Goal: Information Seeking & Learning: Learn about a topic

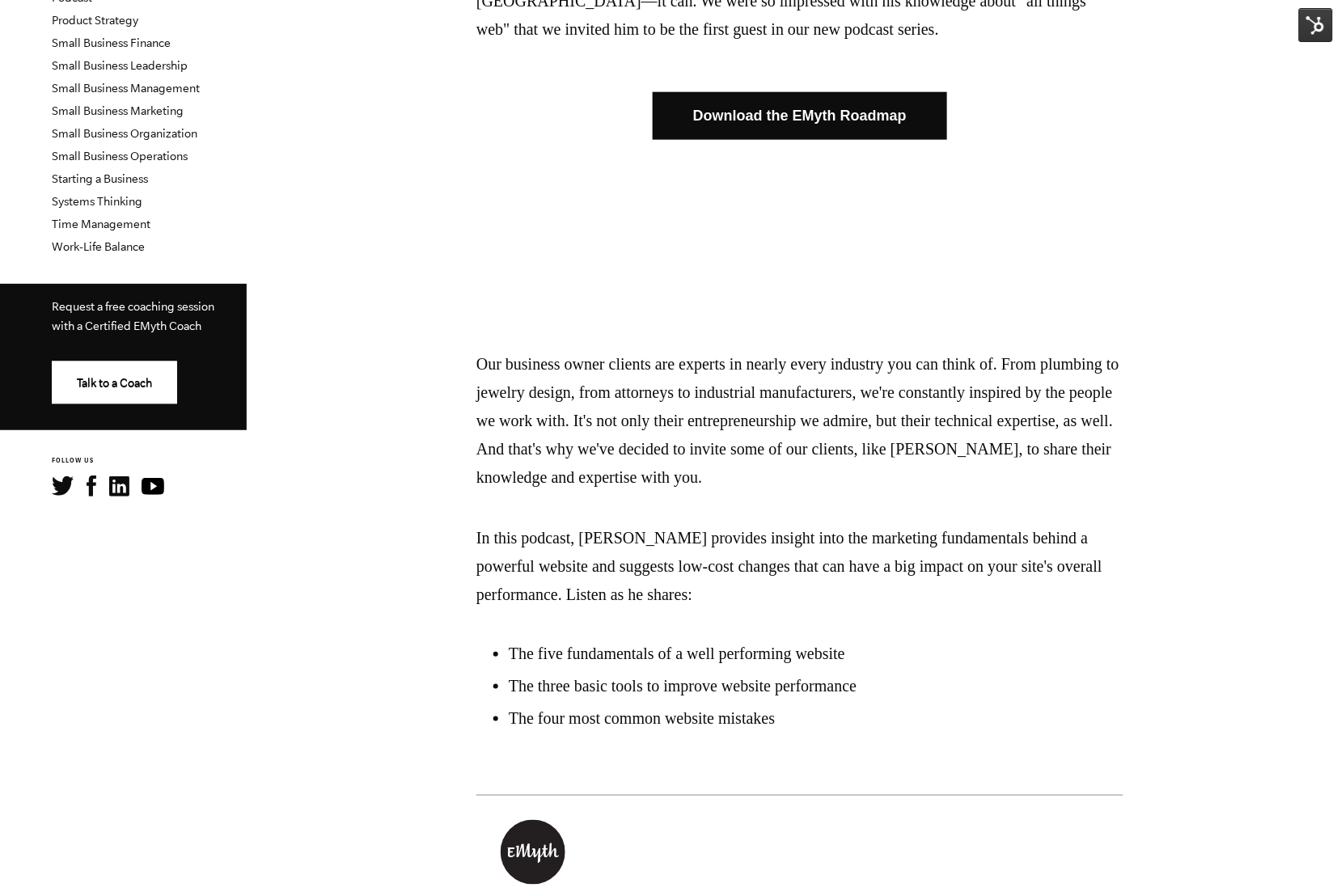
click at [1327, 25] on img at bounding box center [1316, 25] width 34 height 34
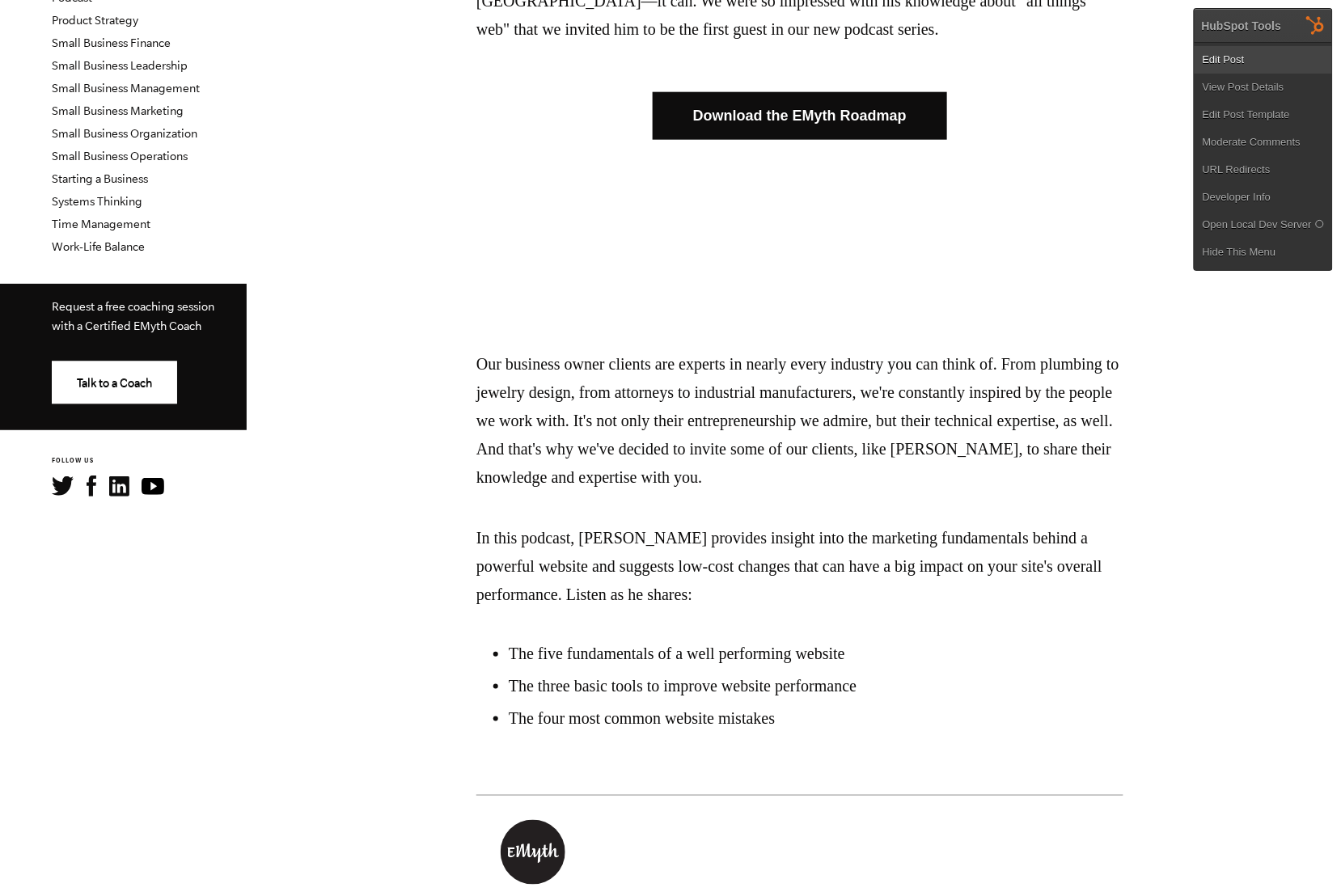
click at [1221, 51] on link "Edit Post" at bounding box center [1263, 60] width 137 height 28
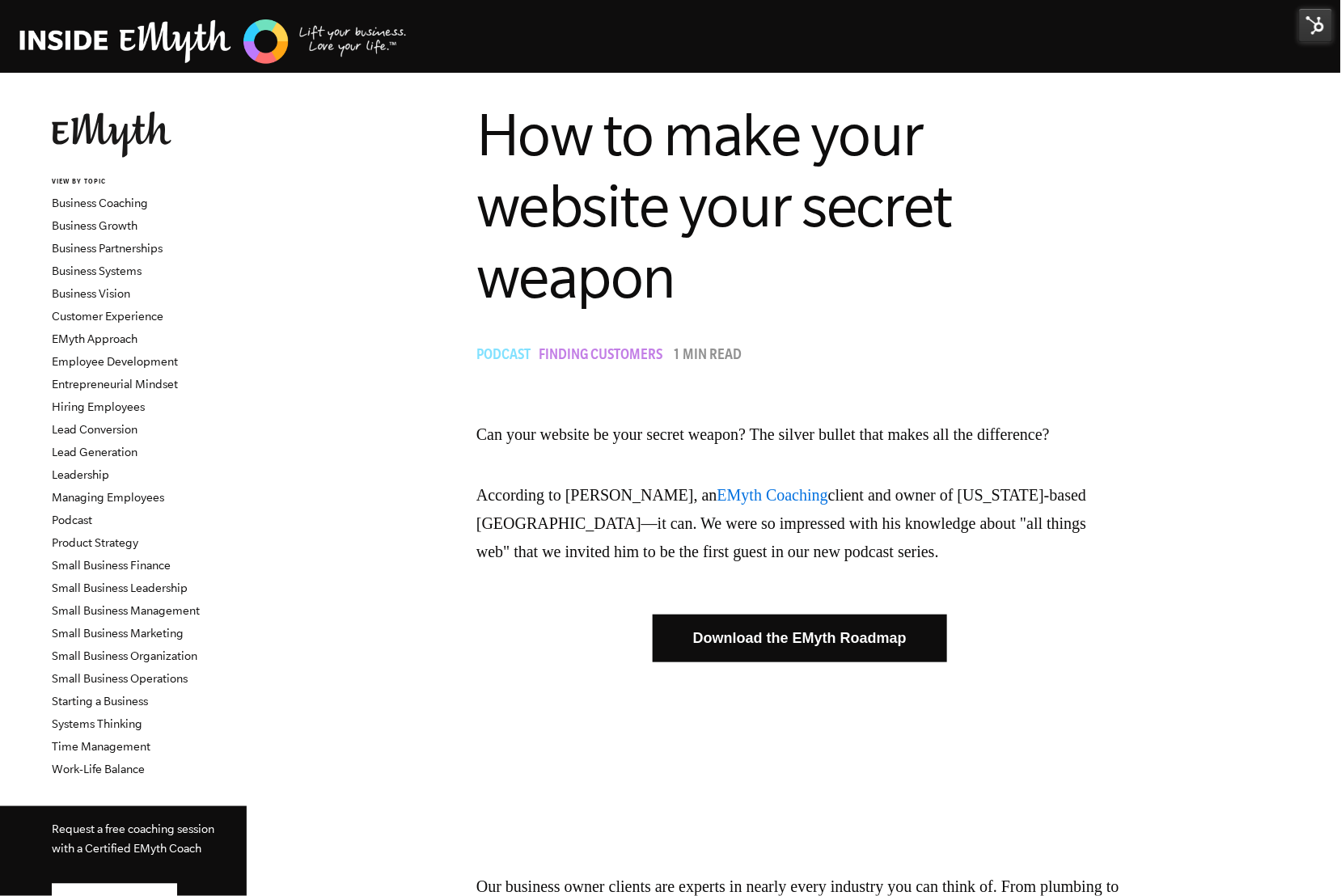
click at [514, 353] on span "Podcast" at bounding box center [503, 356] width 54 height 16
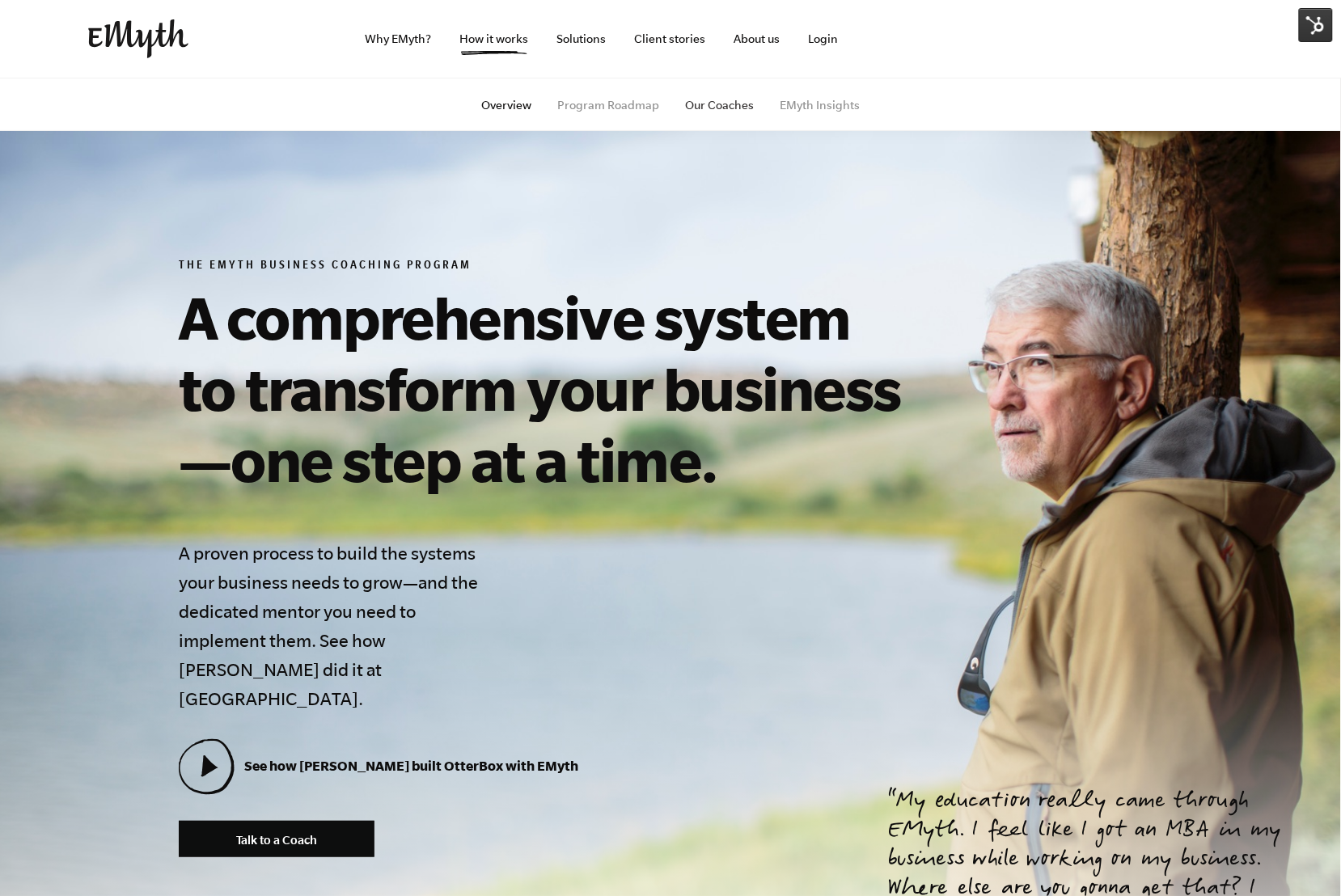
click at [707, 106] on link "Our Coaches" at bounding box center [719, 105] width 69 height 13
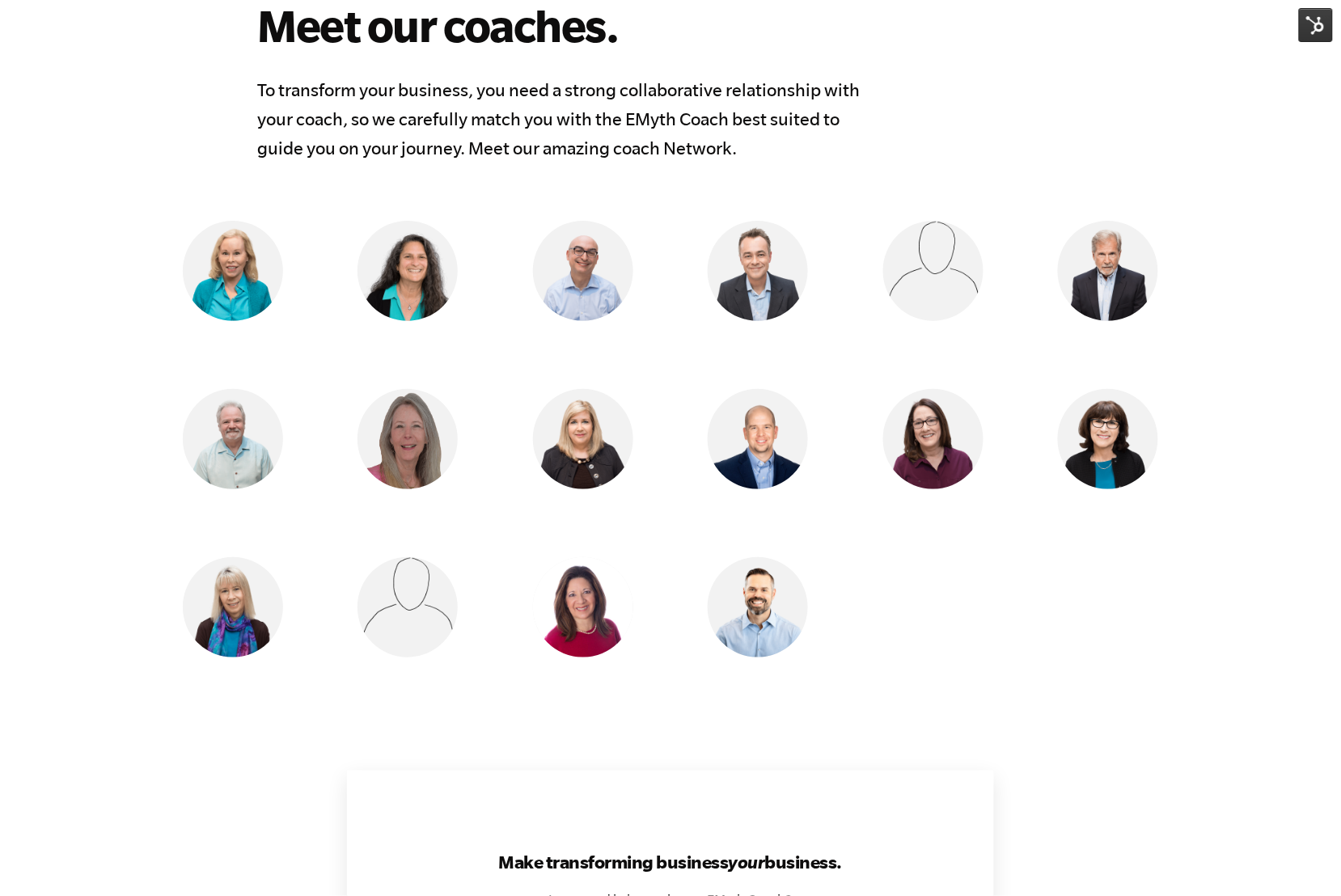
scroll to position [1279, 0]
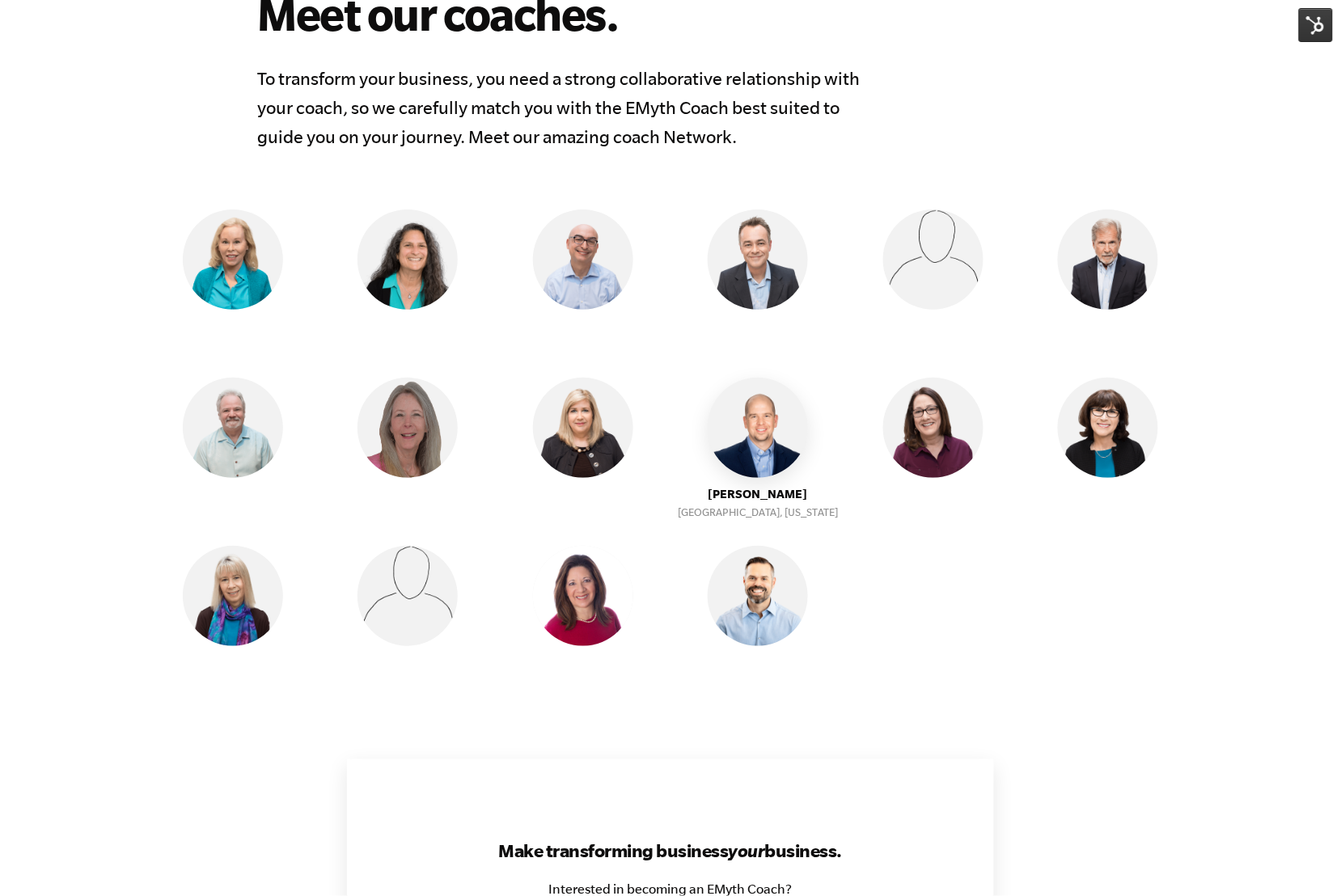
click at [758, 441] on img at bounding box center [758, 428] width 101 height 101
click at [766, 459] on img at bounding box center [758, 428] width 101 height 101
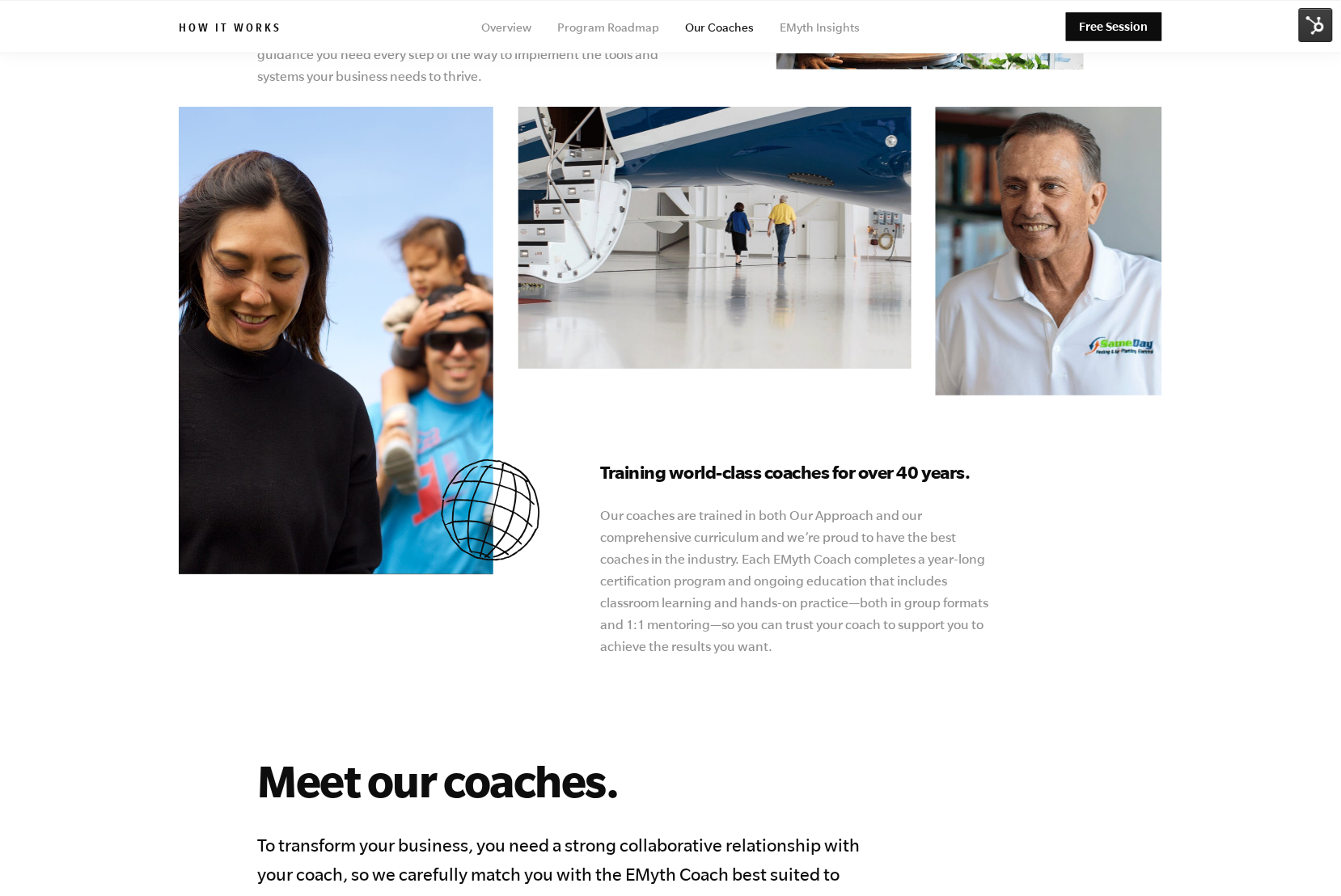
scroll to position [0, 0]
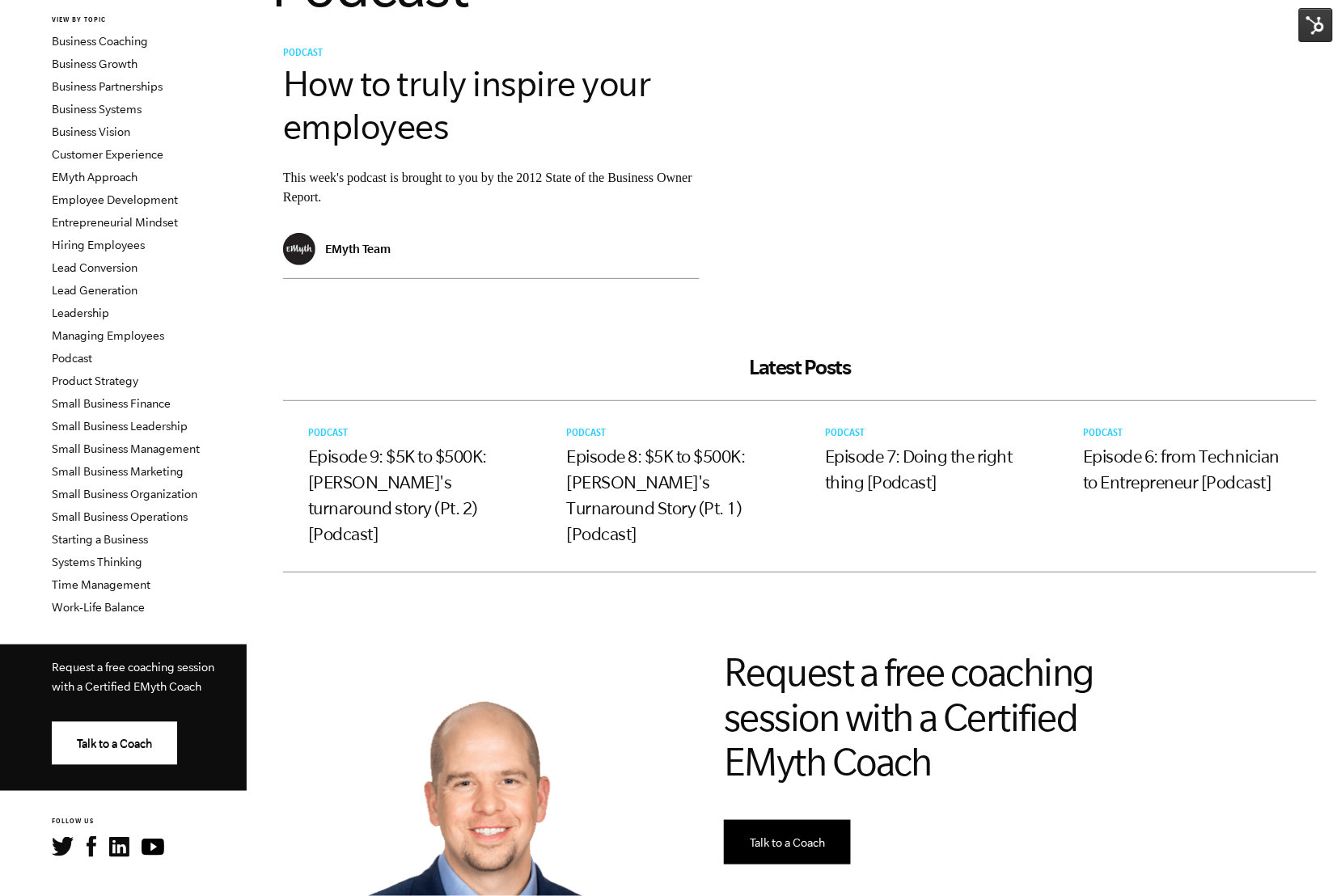
scroll to position [171, 0]
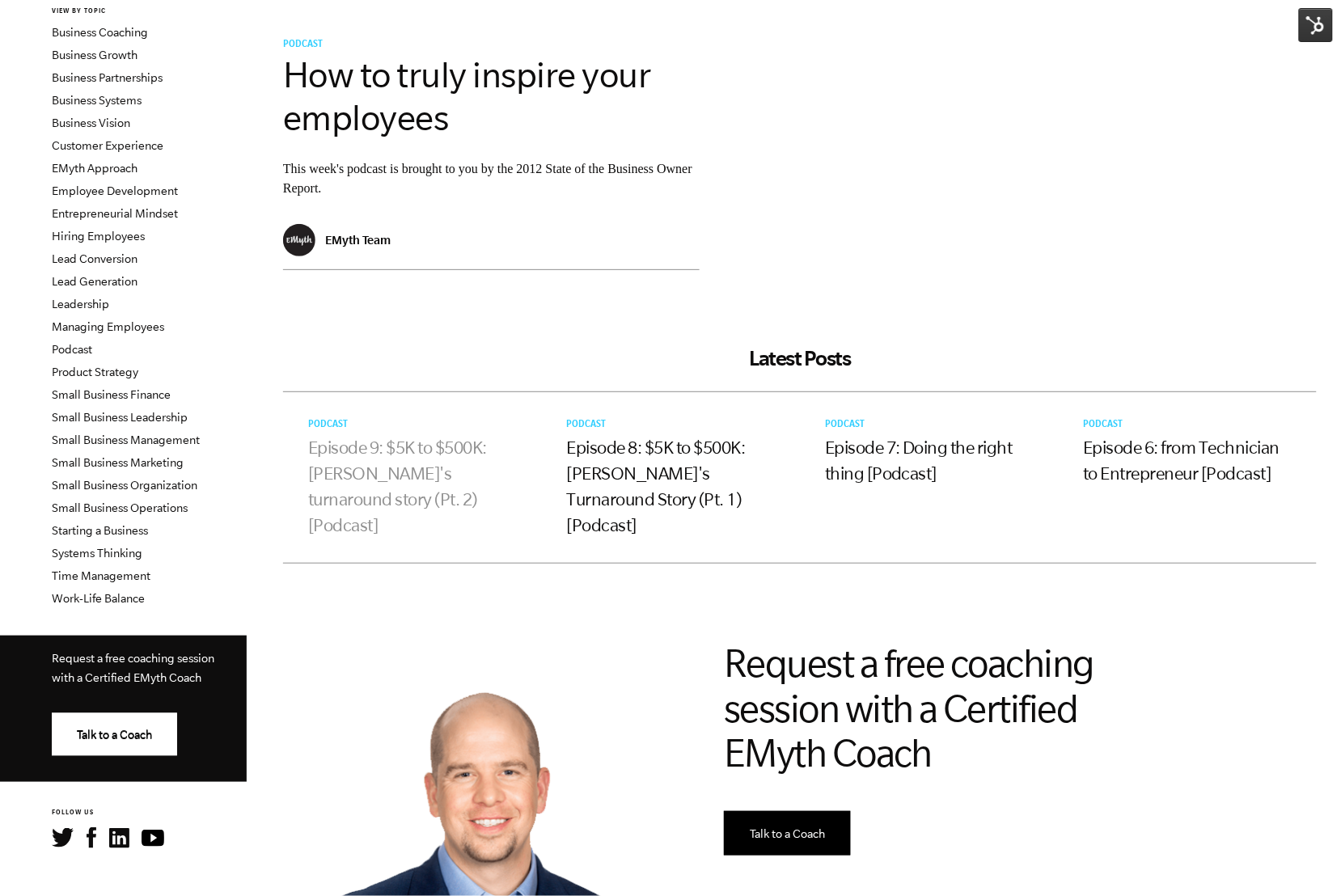
click at [431, 462] on link "Episode 9: $5K to $500K: [PERSON_NAME]'s turnaround story (Pt. 2) [Podcast]" at bounding box center [397, 486] width 179 height 97
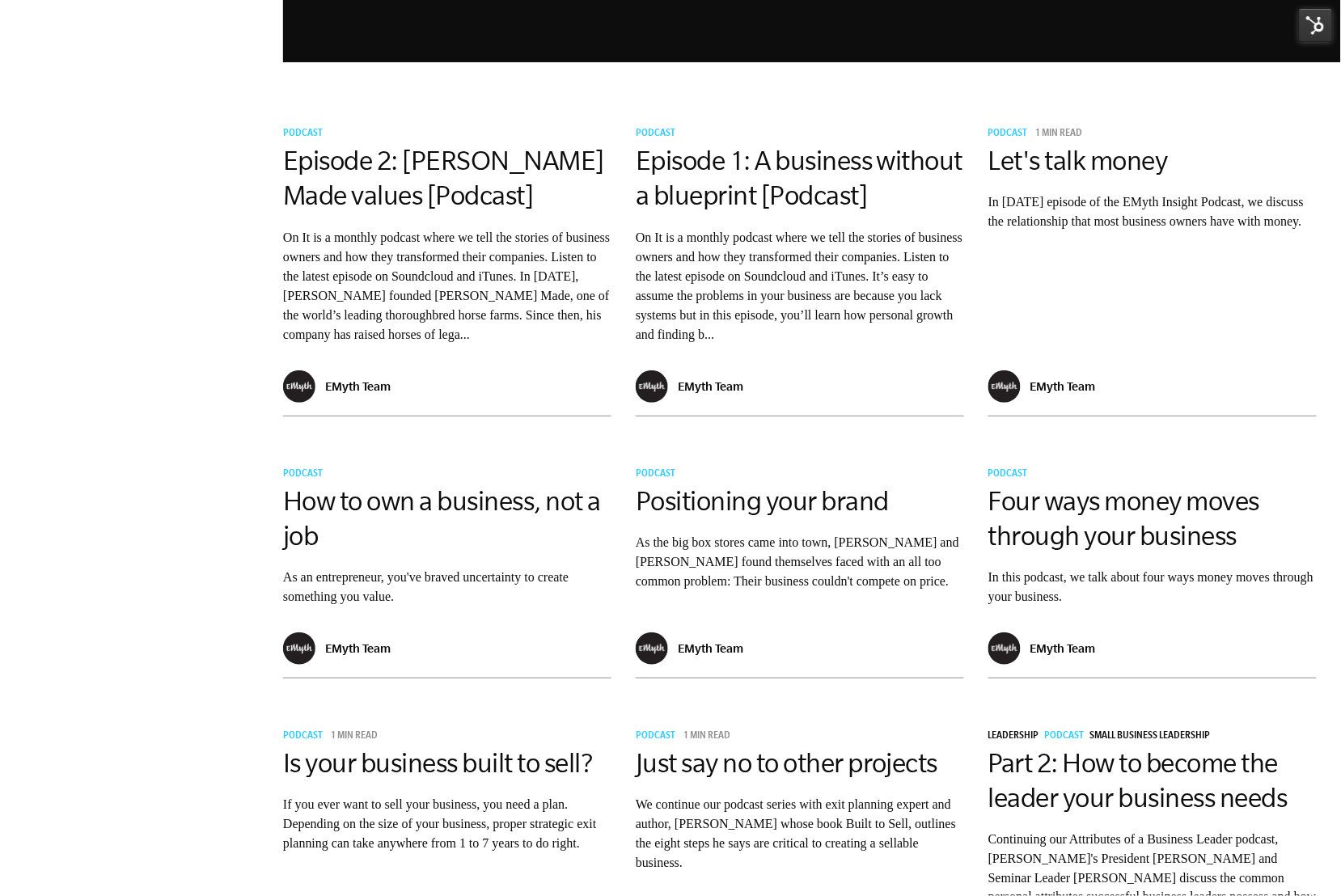
scroll to position [1738, 0]
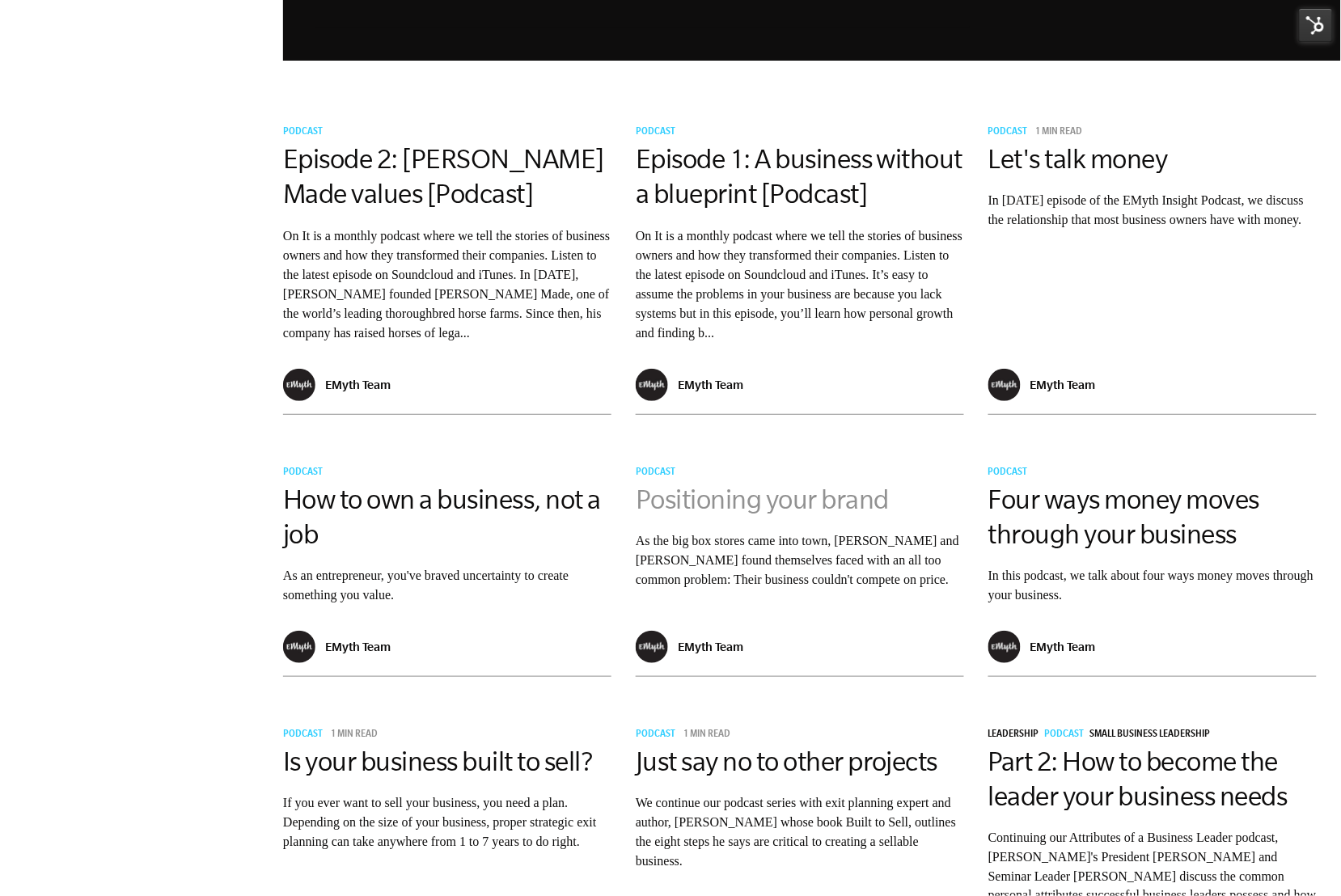
click at [717, 514] on link "Positioning your brand" at bounding box center [762, 499] width 254 height 30
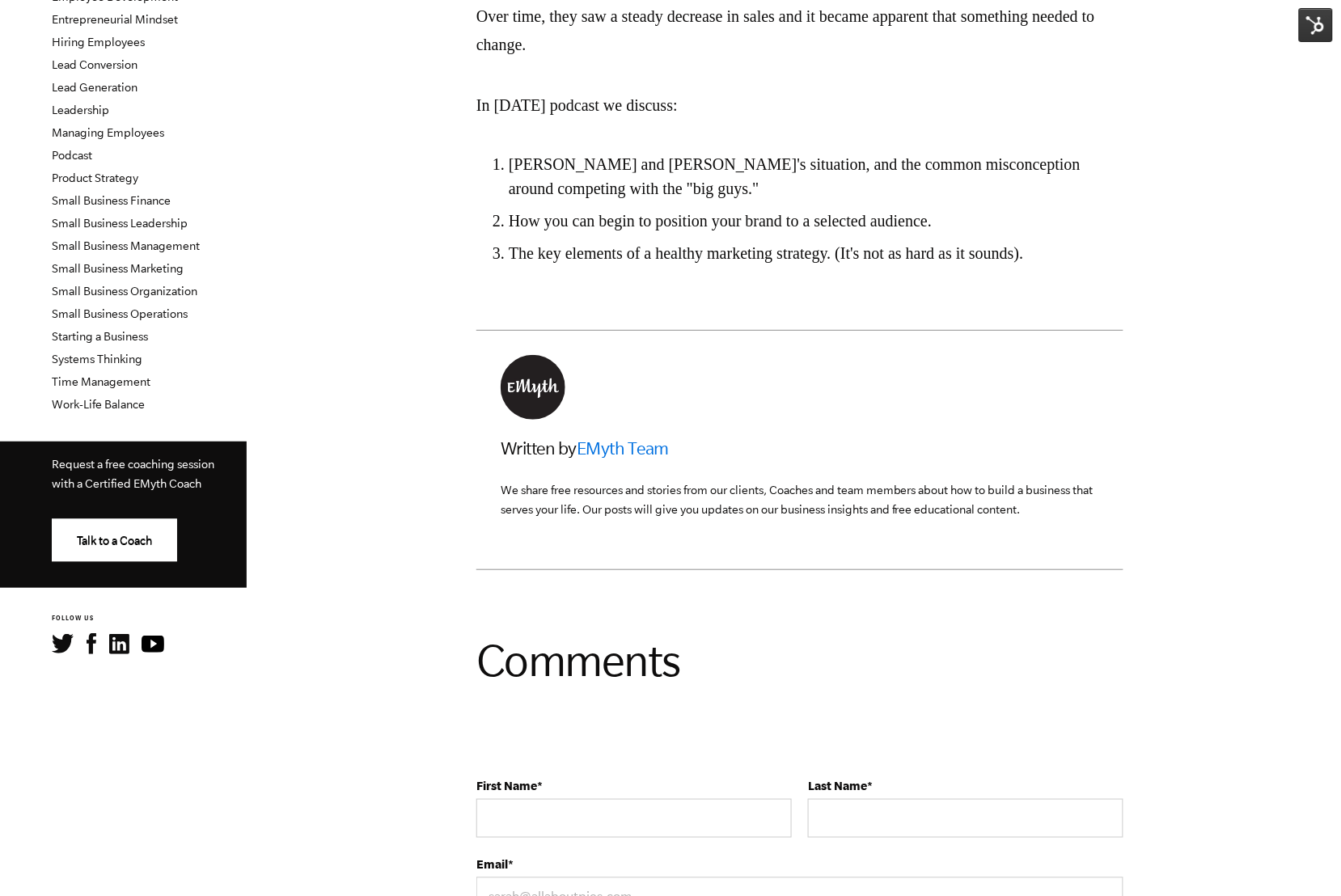
scroll to position [390, 0]
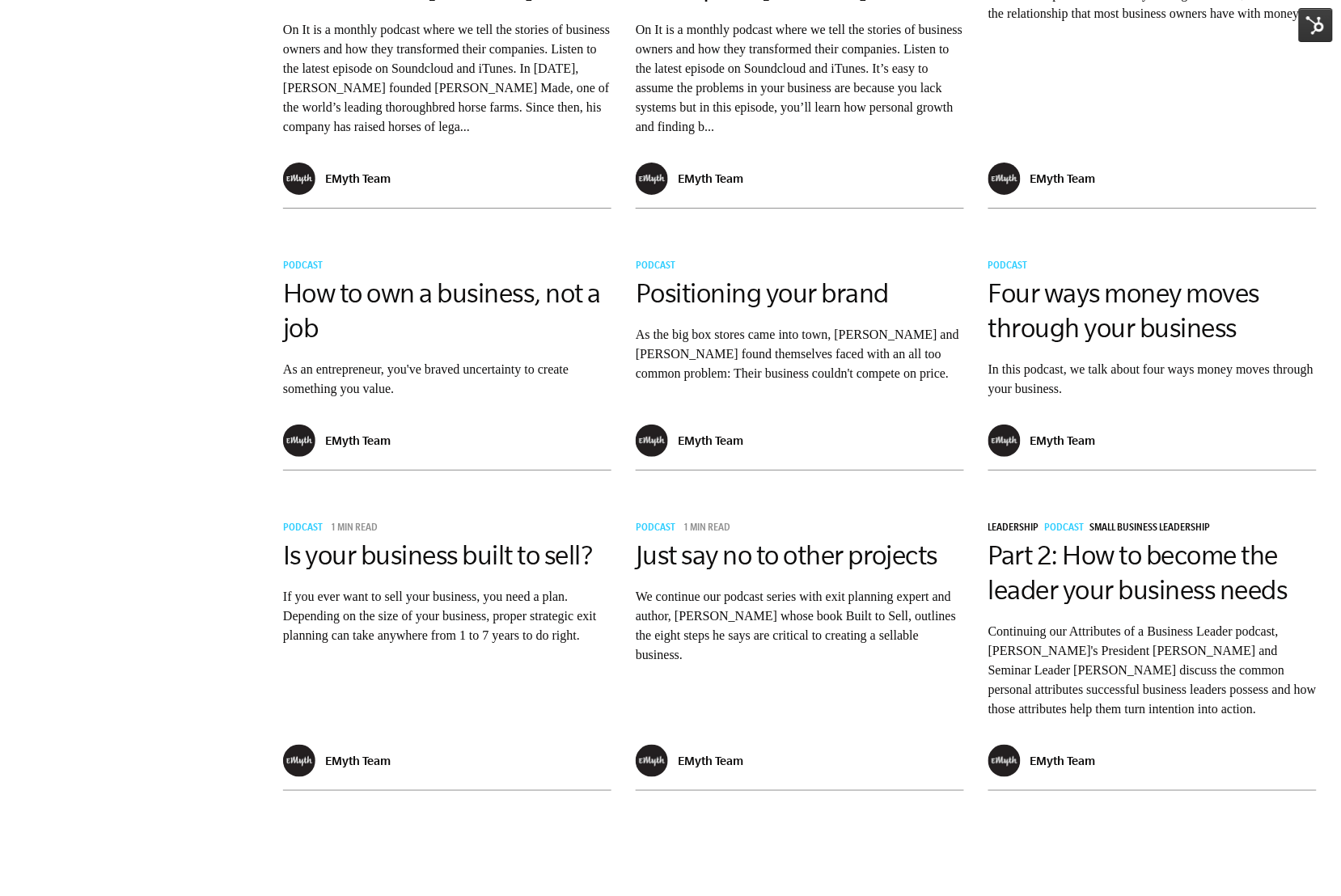
scroll to position [2412, 0]
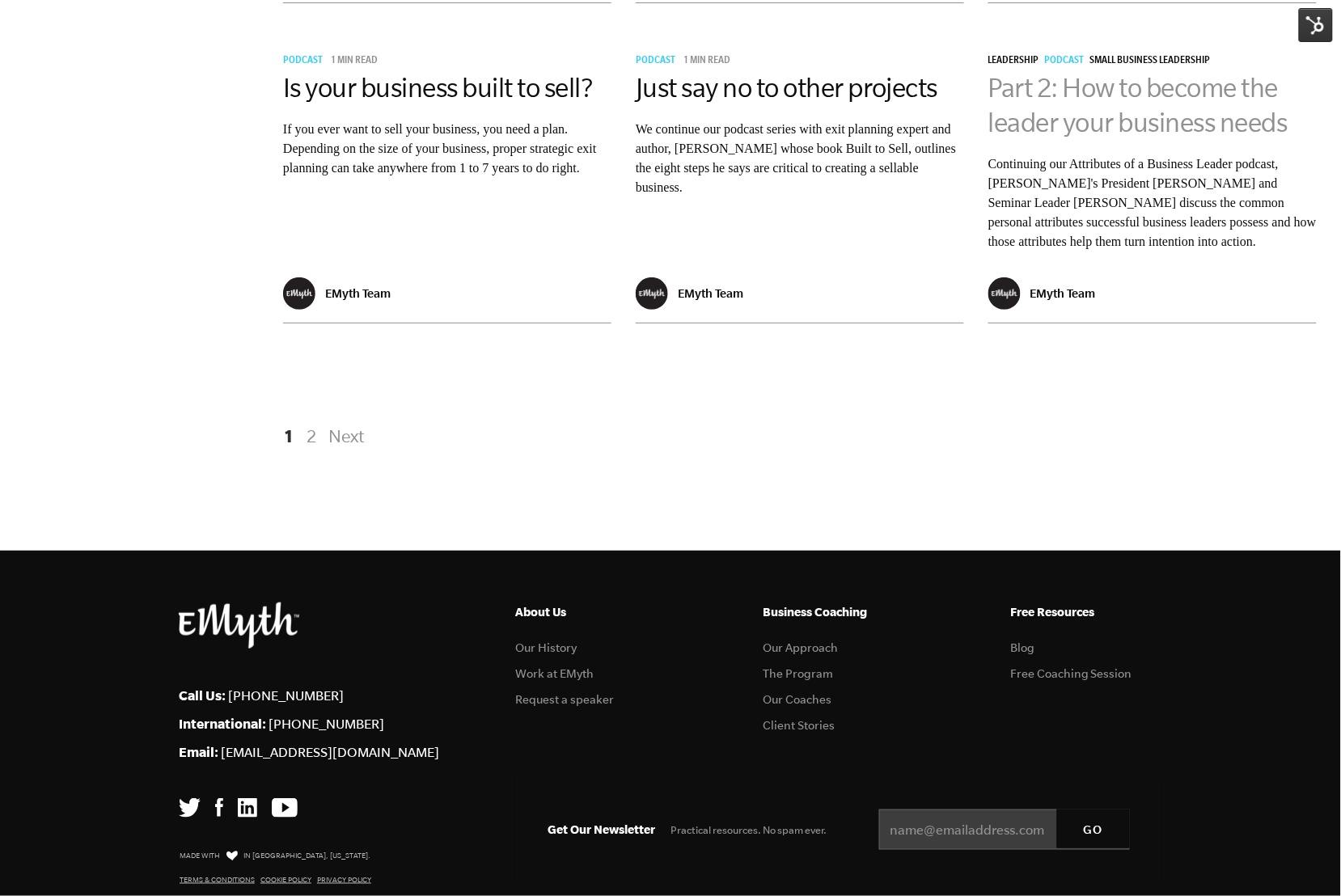
click at [1147, 137] on link "Part 2: How to become the leader your business needs" at bounding box center [1138, 106] width 299 height 65
